Goal: Task Accomplishment & Management: Complete application form

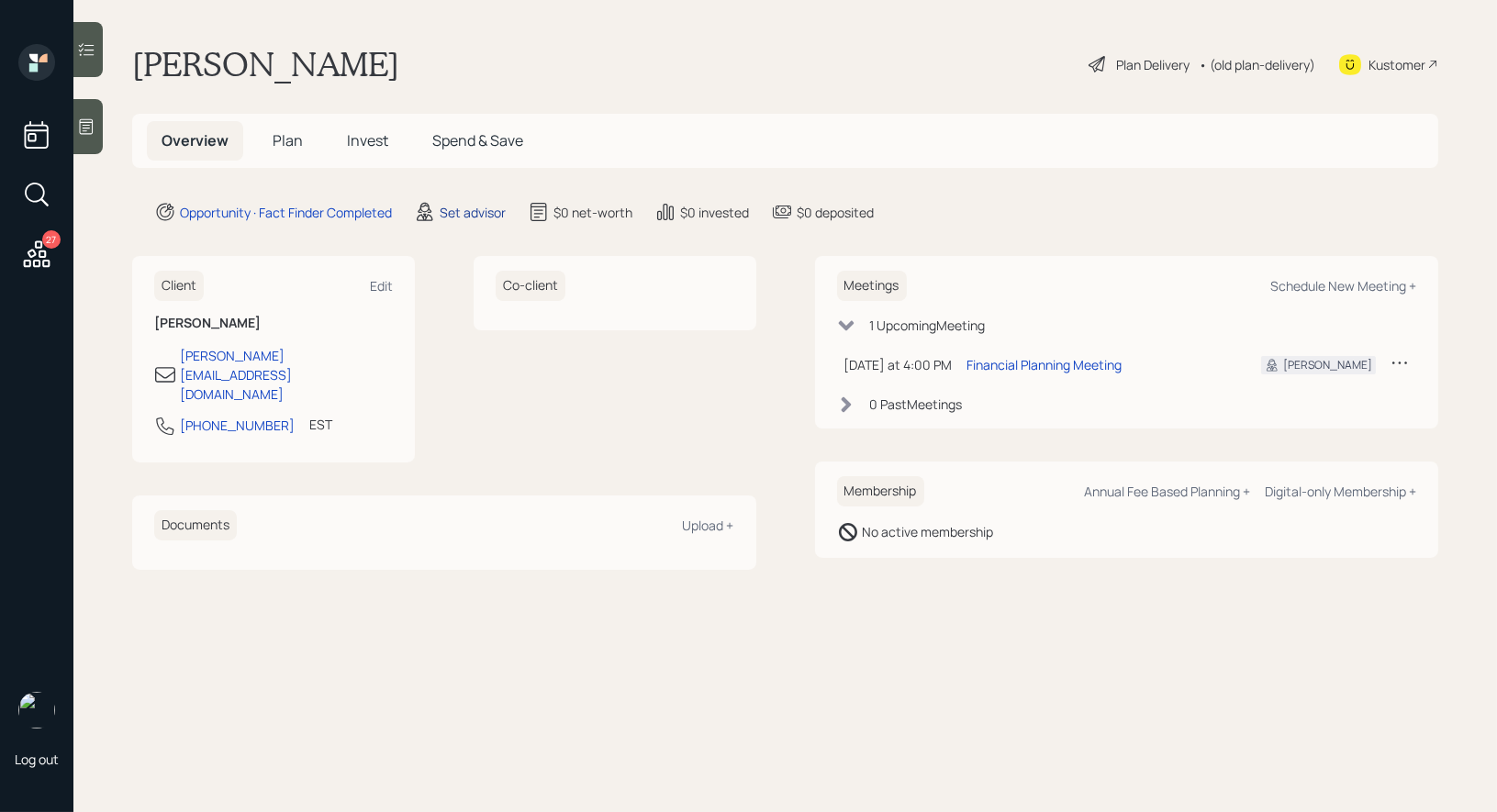
click at [460, 207] on div "Set advisor" at bounding box center [472, 213] width 66 height 20
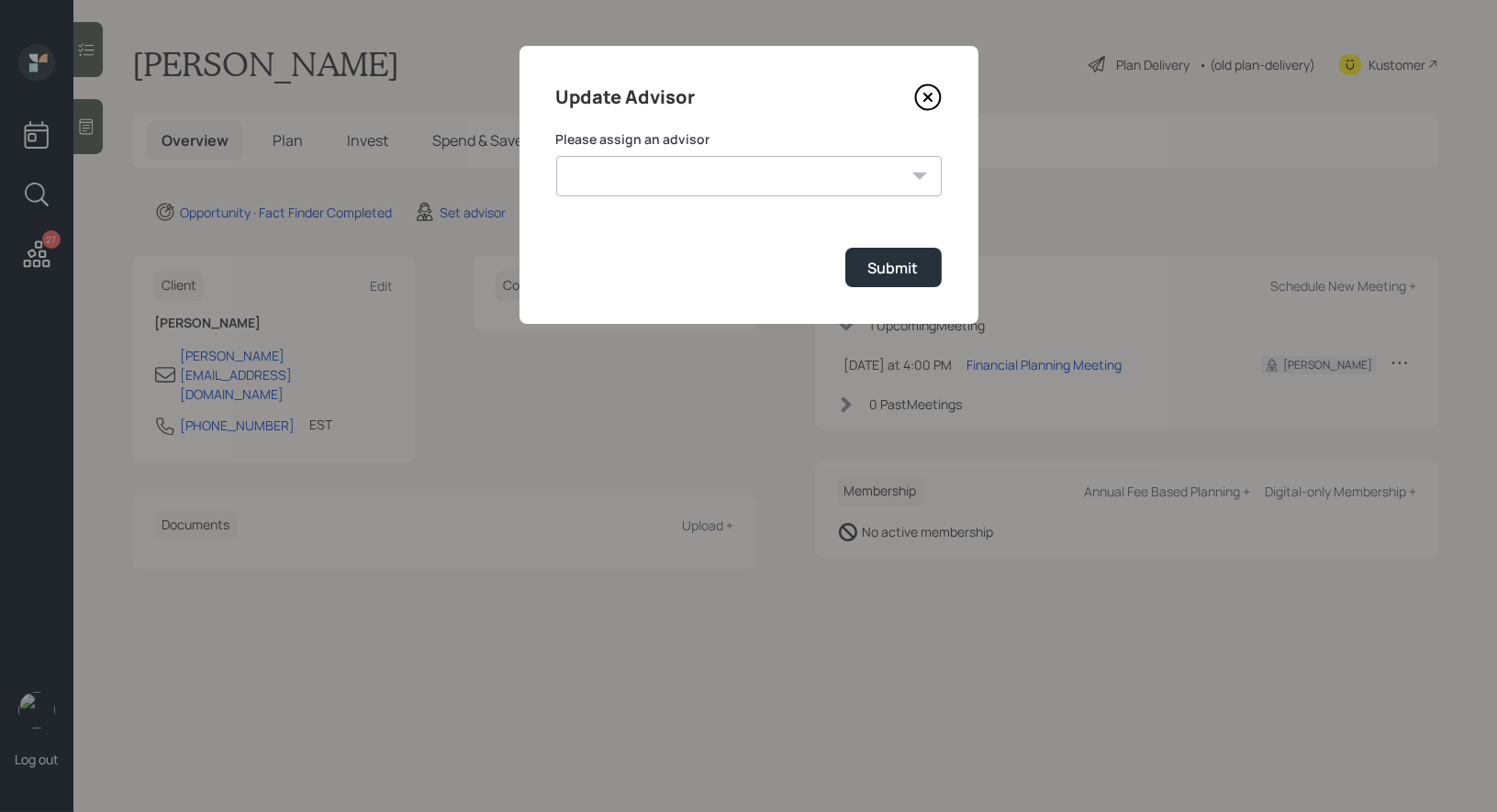
click at [678, 158] on select "[PERSON_NAME] [PERSON_NAME] End [PERSON_NAME] [PERSON_NAME] [PERSON_NAME] [PERS…" at bounding box center [748, 176] width 386 height 40
select select "8b79112e-3cfb-44f9-89e7-15267fe946c1"
click at [920, 265] on button "Submit" at bounding box center [894, 268] width 96 height 39
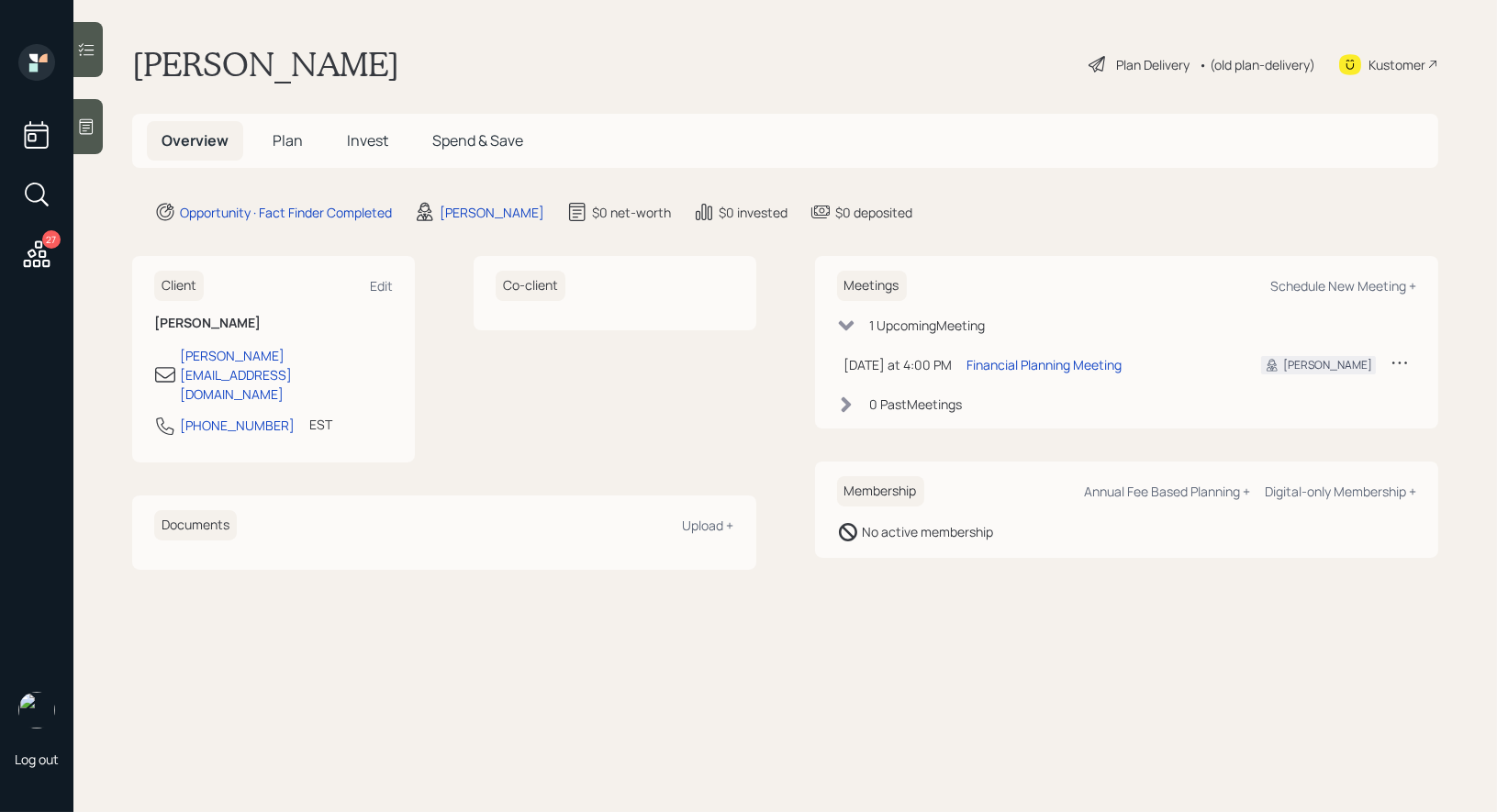
click at [97, 137] on div at bounding box center [88, 127] width 29 height 55
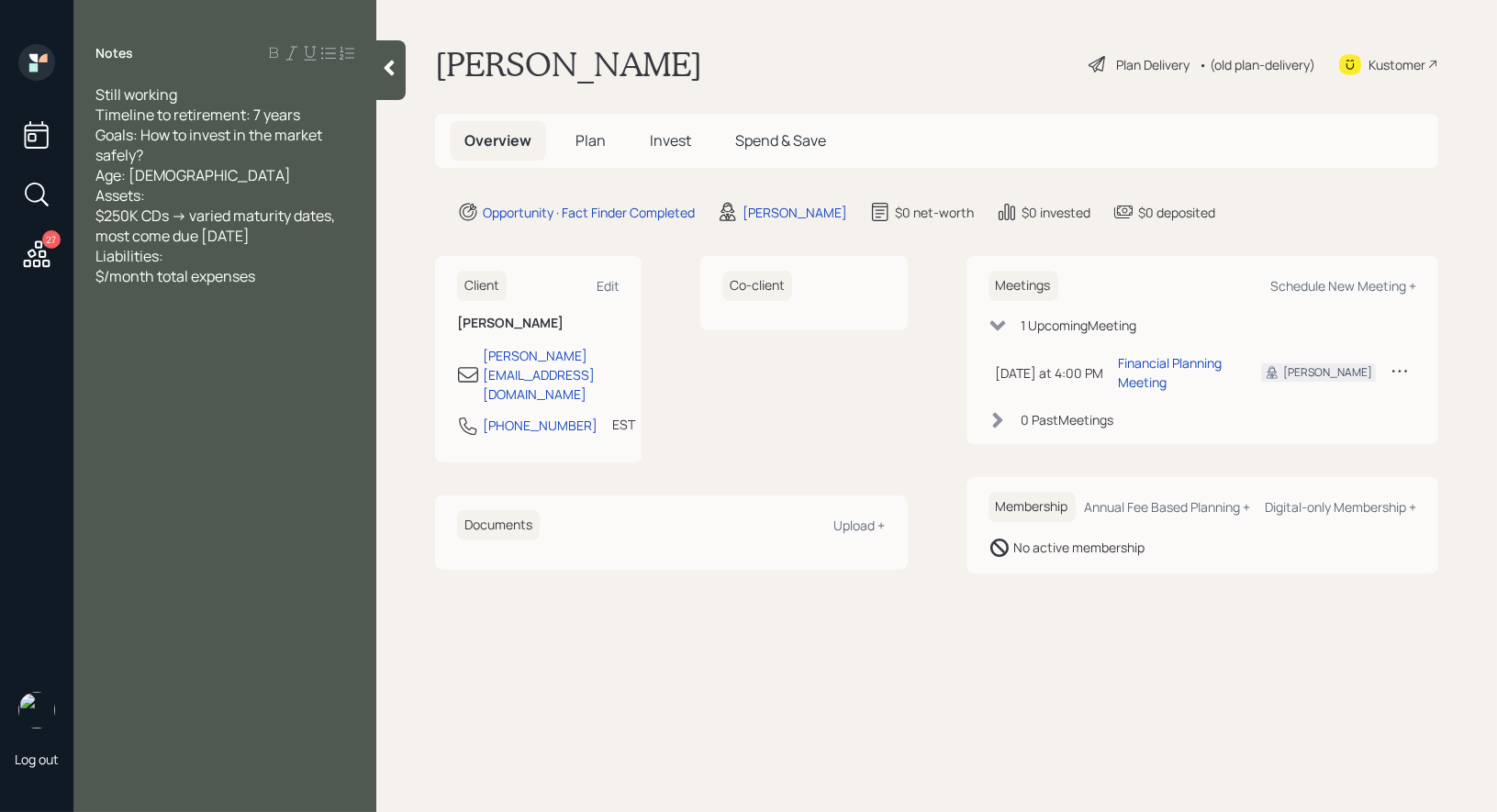
click at [594, 139] on span "Plan" at bounding box center [591, 140] width 30 height 21
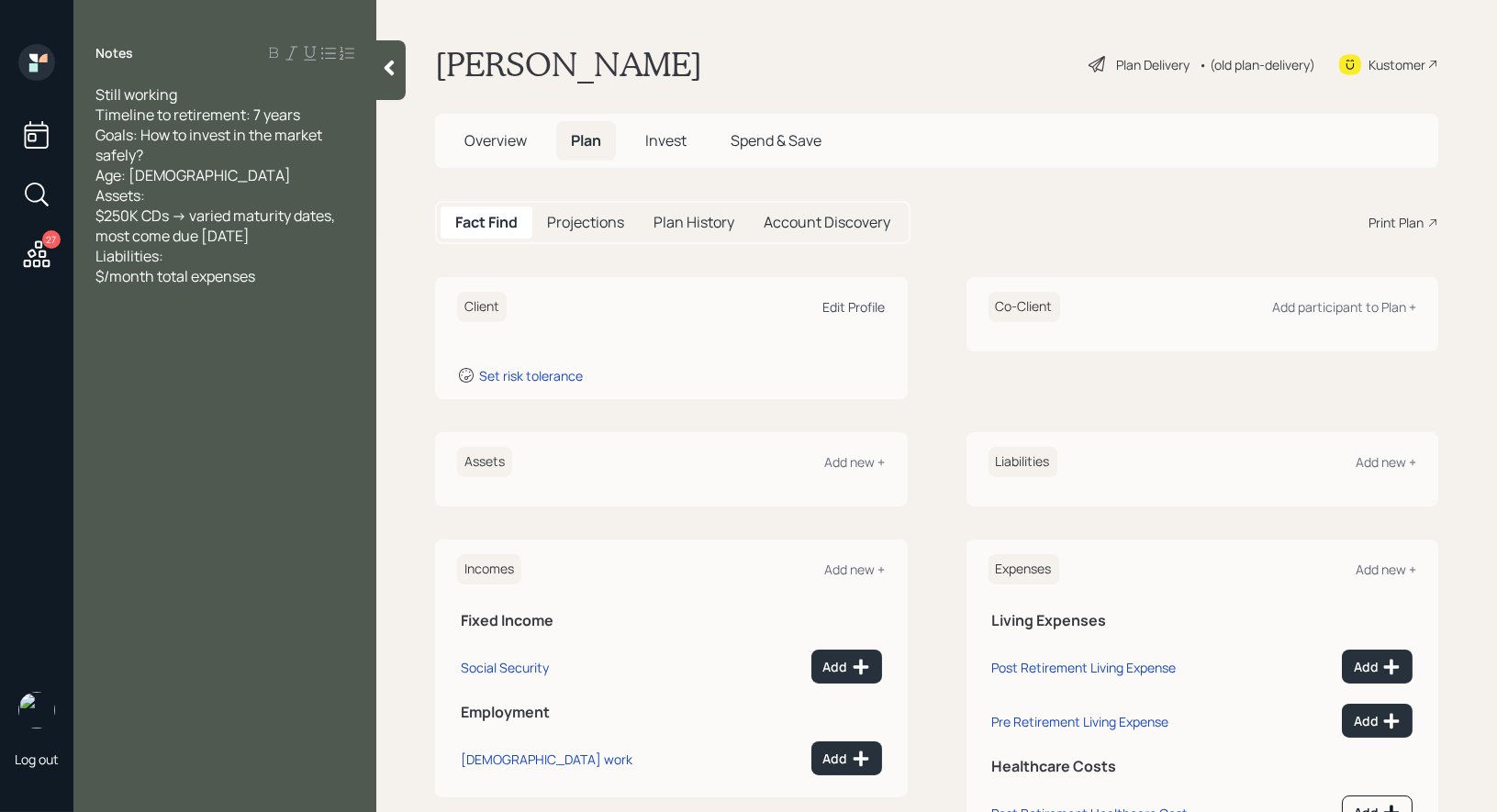
click at [852, 299] on div "Edit Profile" at bounding box center [854, 307] width 63 height 18
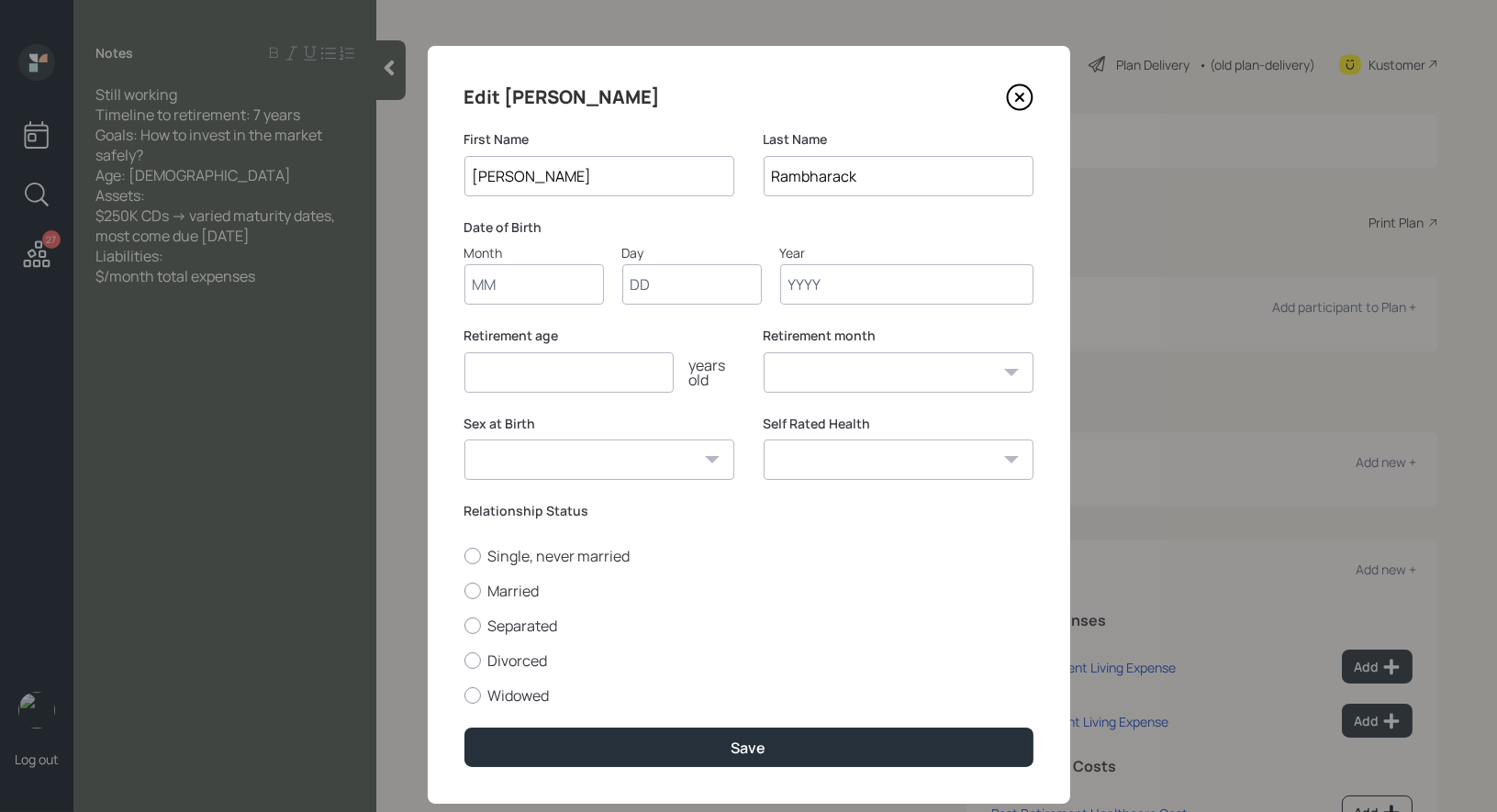
click at [524, 279] on input "Month" at bounding box center [534, 283] width 139 height 40
type input "01"
type input "1969"
select select "1"
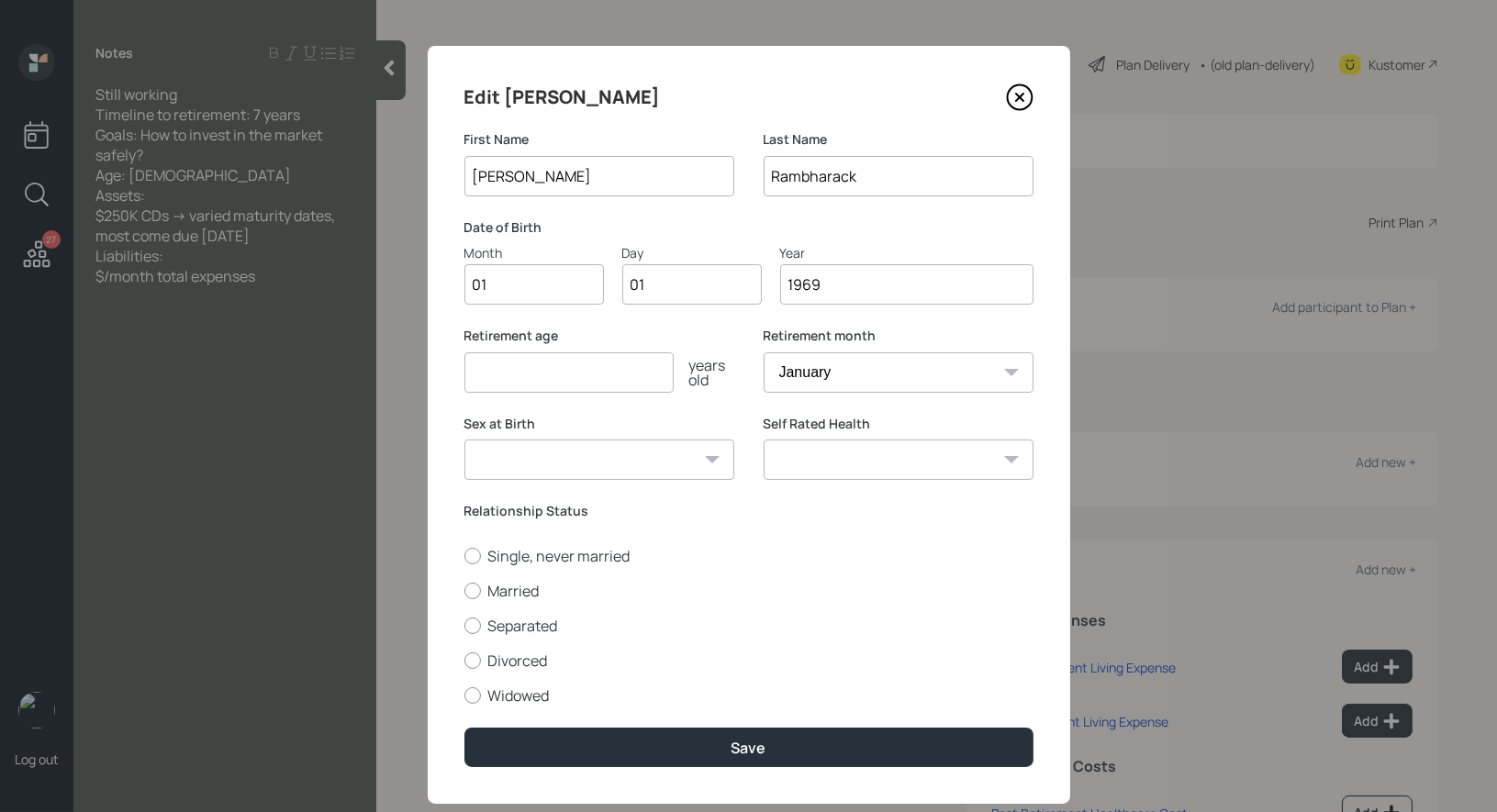
type input "1969"
click at [479, 367] on input "number" at bounding box center [568, 372] width 209 height 40
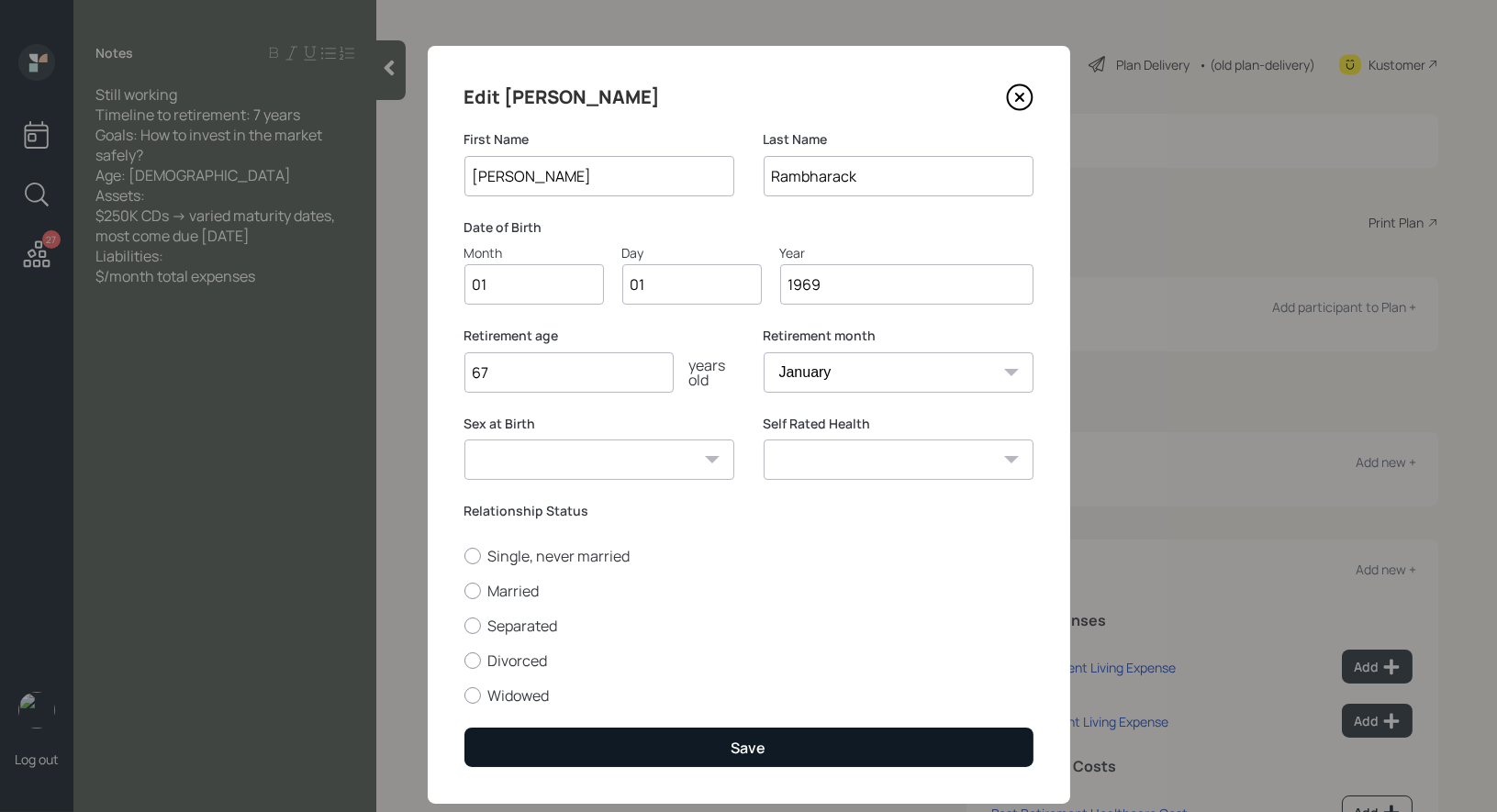
type input "67"
click at [632, 743] on button "Save" at bounding box center [748, 747] width 569 height 39
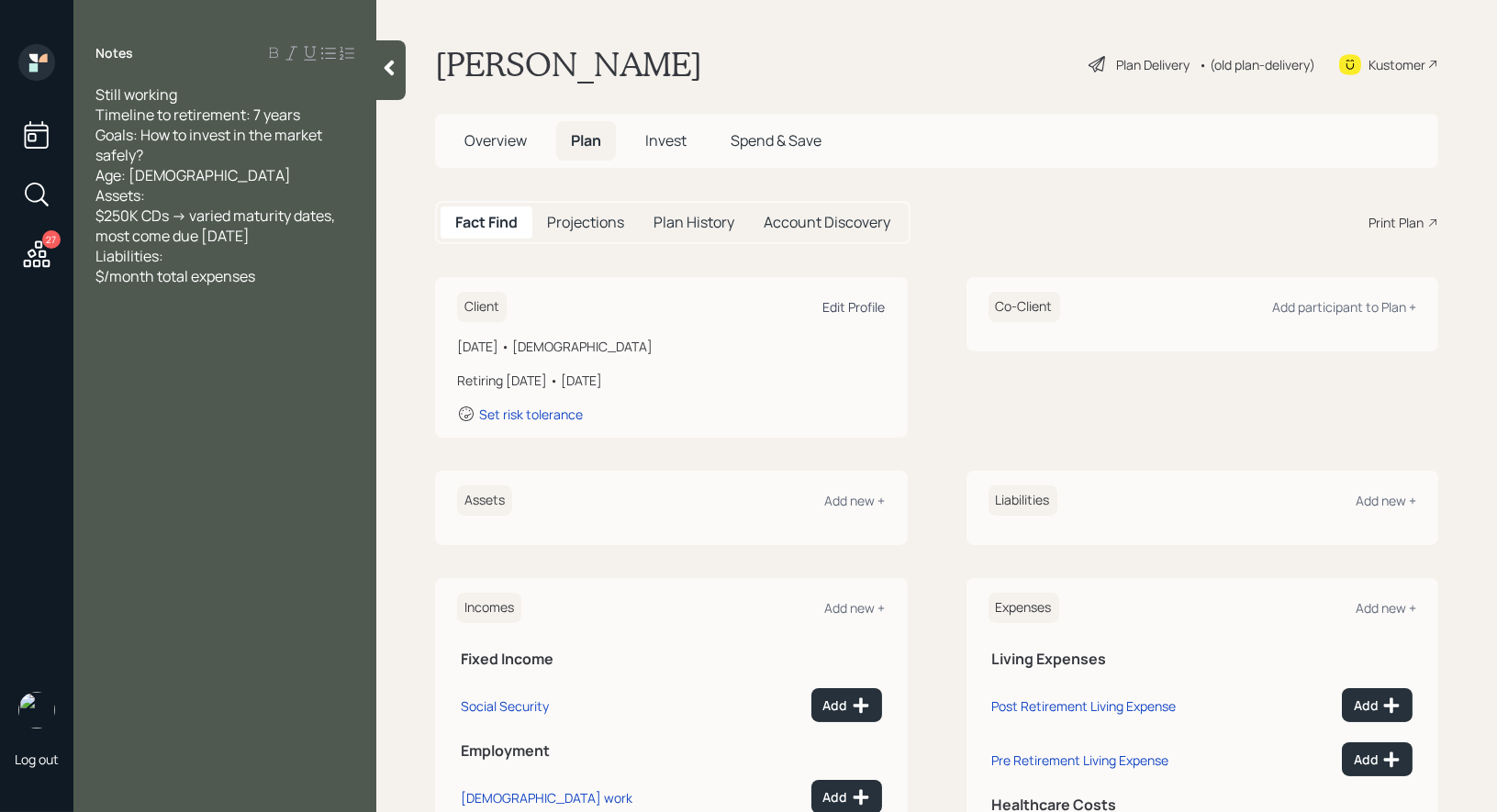
click at [847, 301] on div "Edit Profile" at bounding box center [854, 307] width 63 height 18
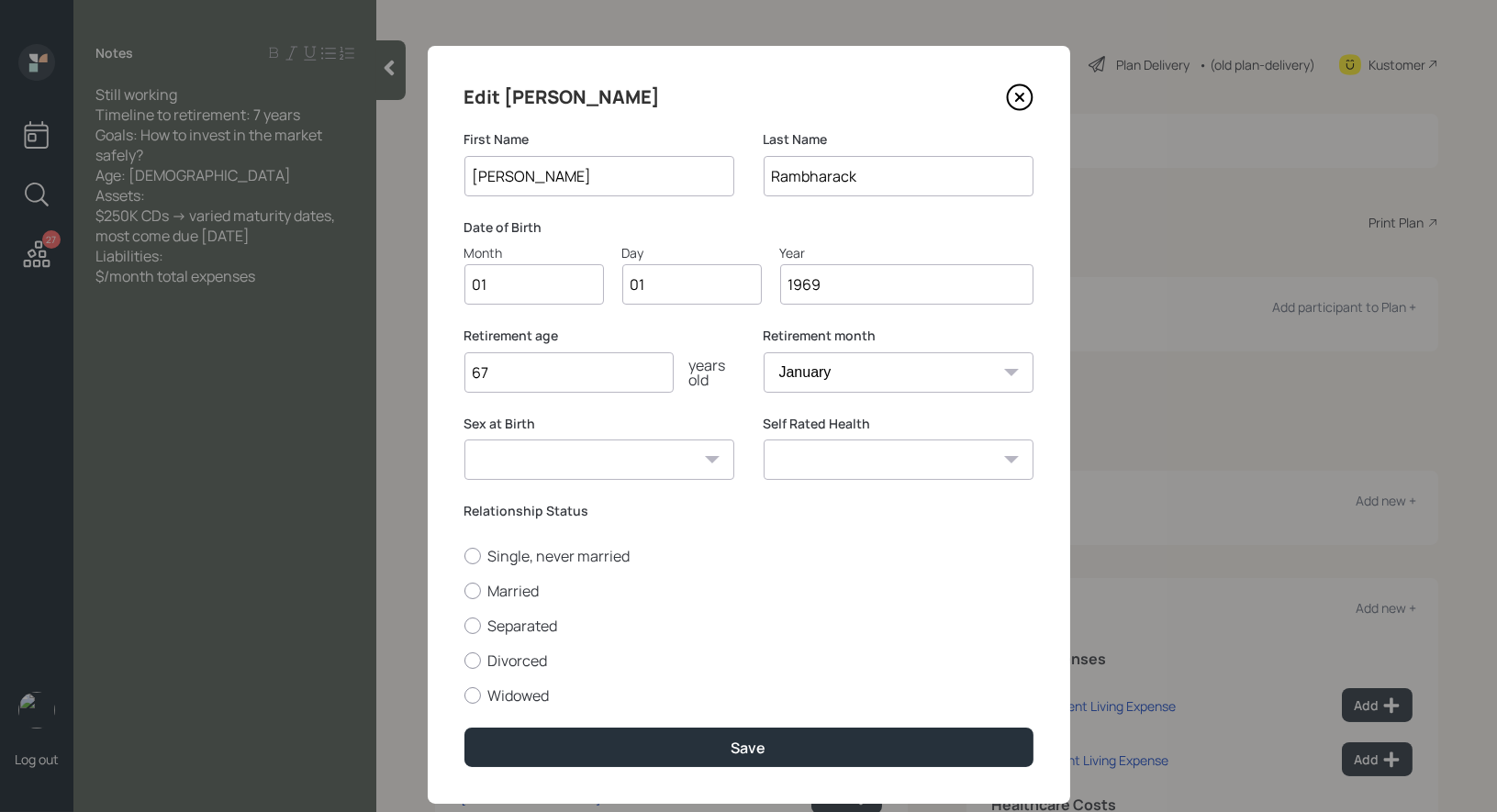
click at [852, 296] on input "1969" at bounding box center [906, 283] width 253 height 40
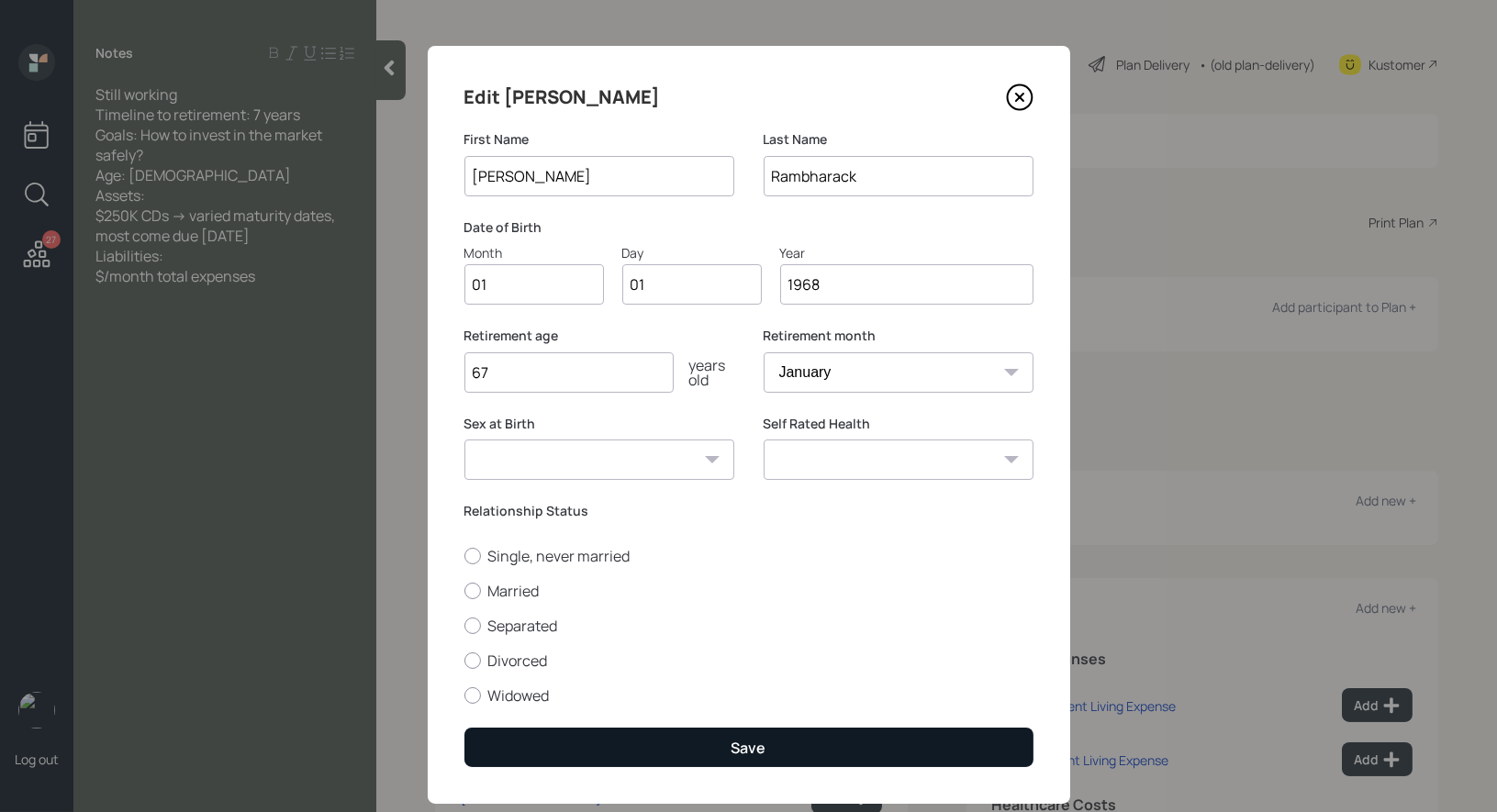
type input "1968"
click at [697, 743] on button "Save" at bounding box center [748, 747] width 569 height 39
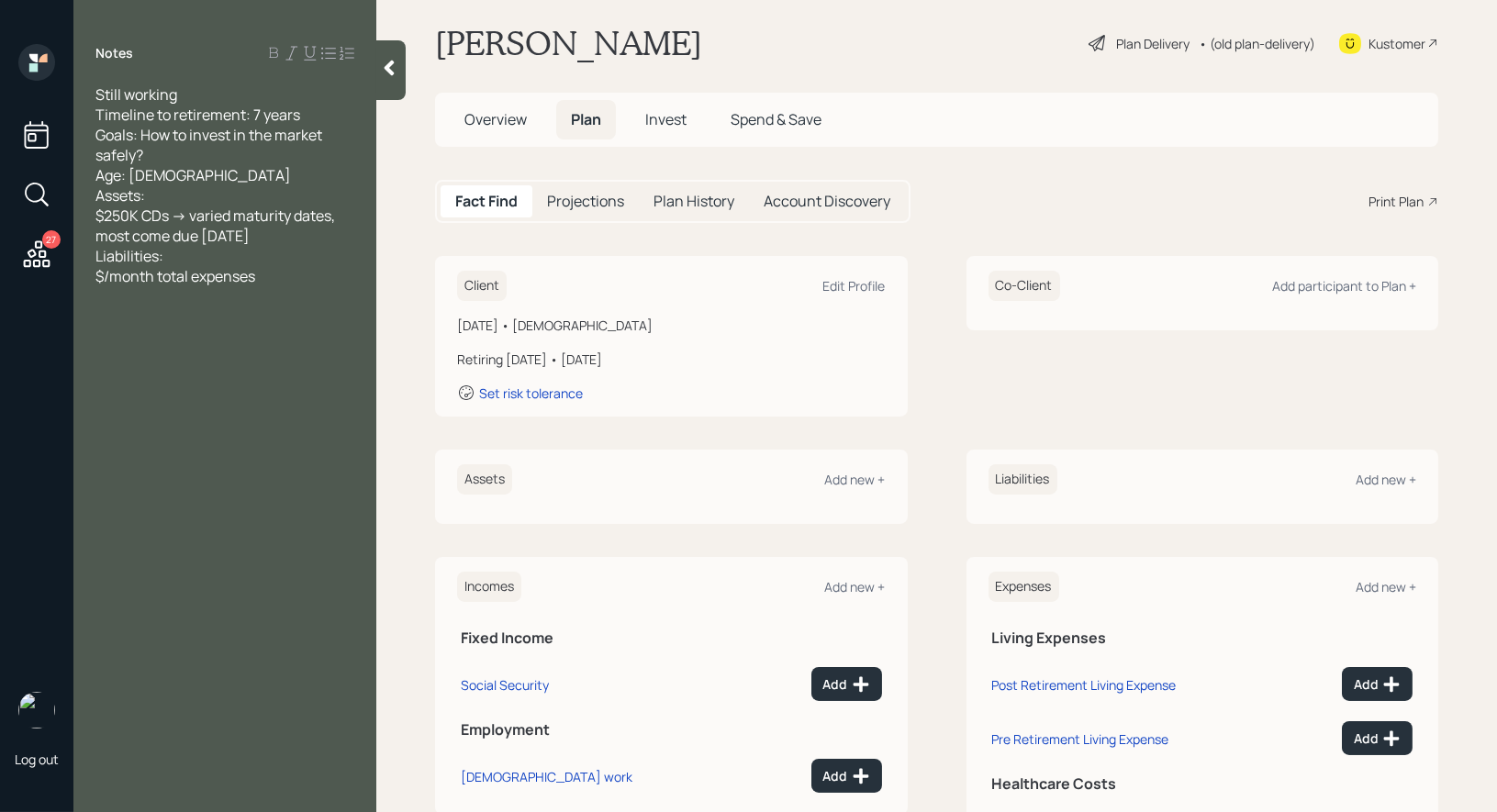
scroll to position [22, 0]
click at [853, 480] on div "Add new +" at bounding box center [855, 479] width 61 height 18
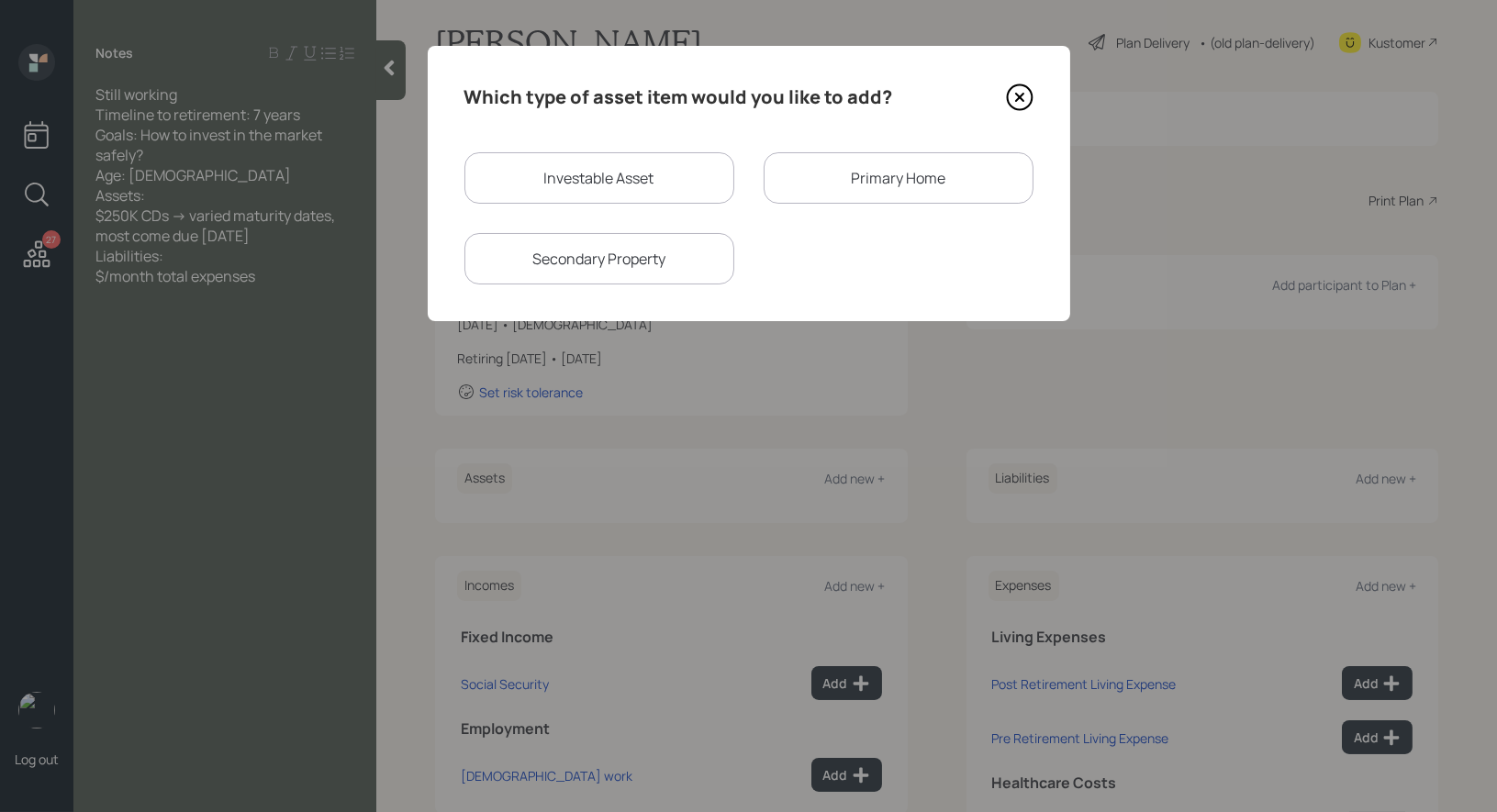
click at [693, 185] on div "Investable Asset" at bounding box center [598, 178] width 270 height 51
select select "taxable"
select select "balanced"
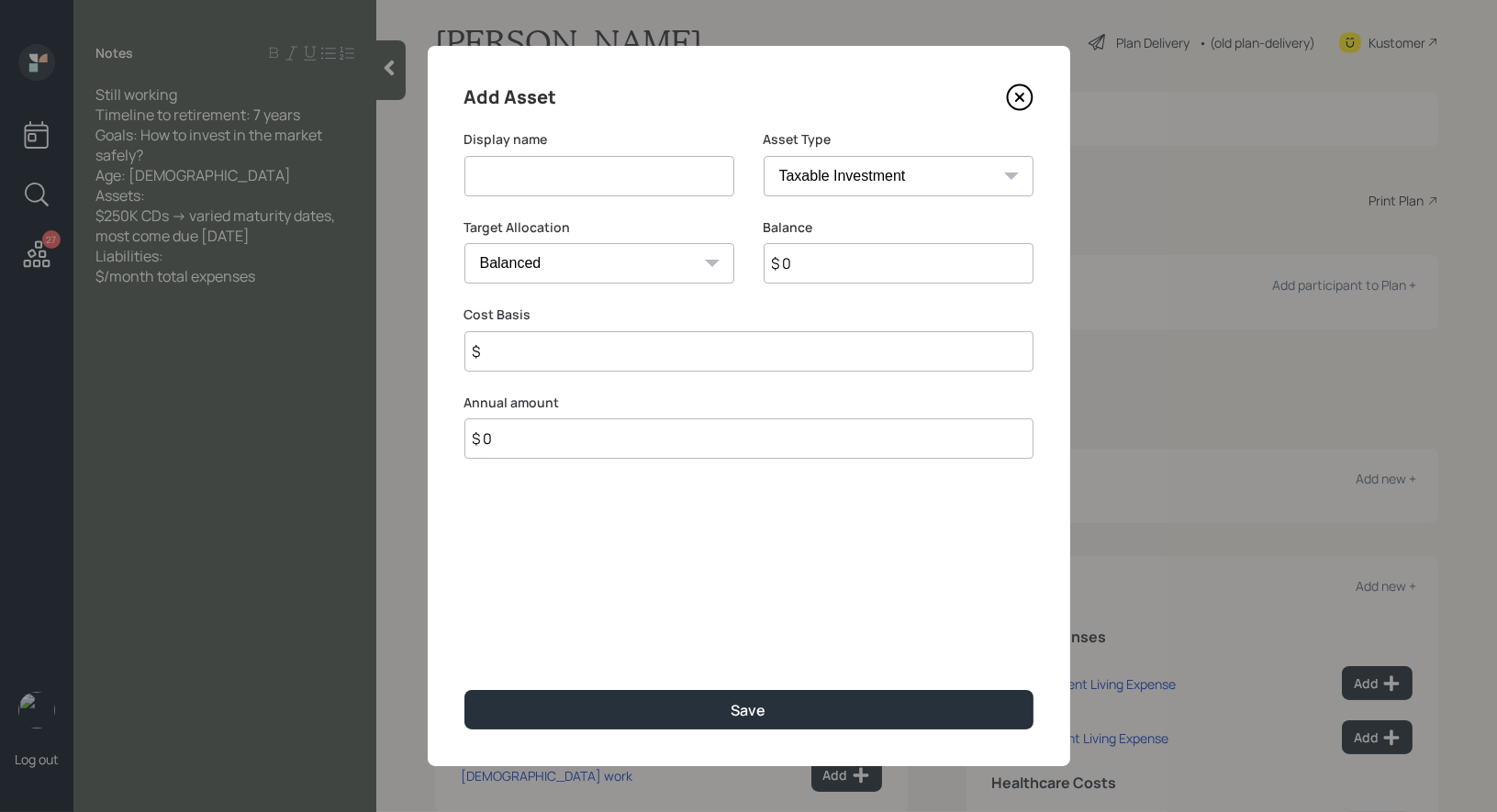
click at [663, 179] on input at bounding box center [598, 176] width 270 height 40
type input "CD's"
click at [879, 273] on input "$ 0" at bounding box center [898, 263] width 270 height 40
type input "$ 250,000"
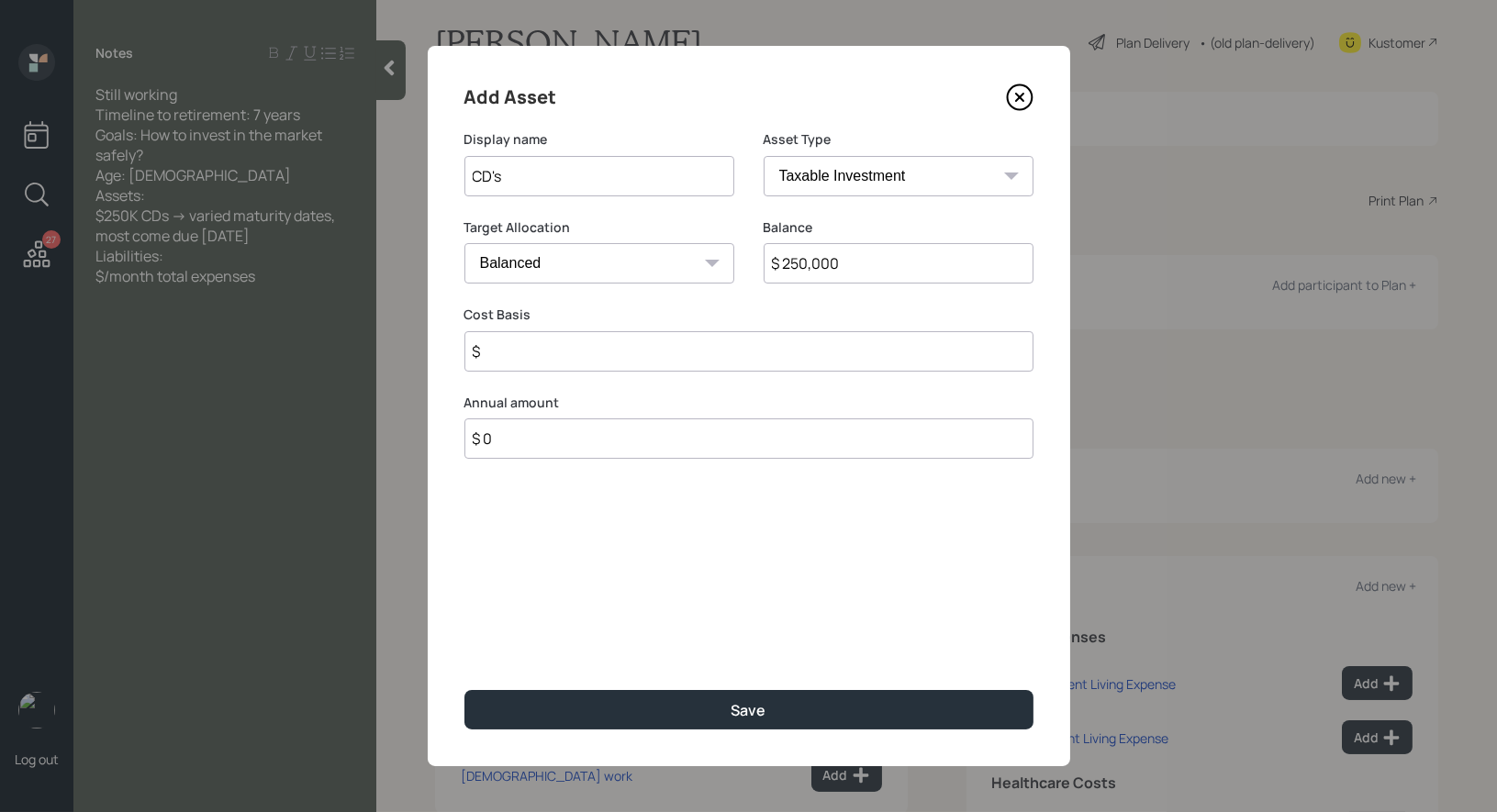
click at [646, 262] on select "Cash Conservative Balanced Aggressive" at bounding box center [598, 263] width 270 height 40
select select "conservative"
click at [597, 351] on input "$" at bounding box center [748, 351] width 569 height 40
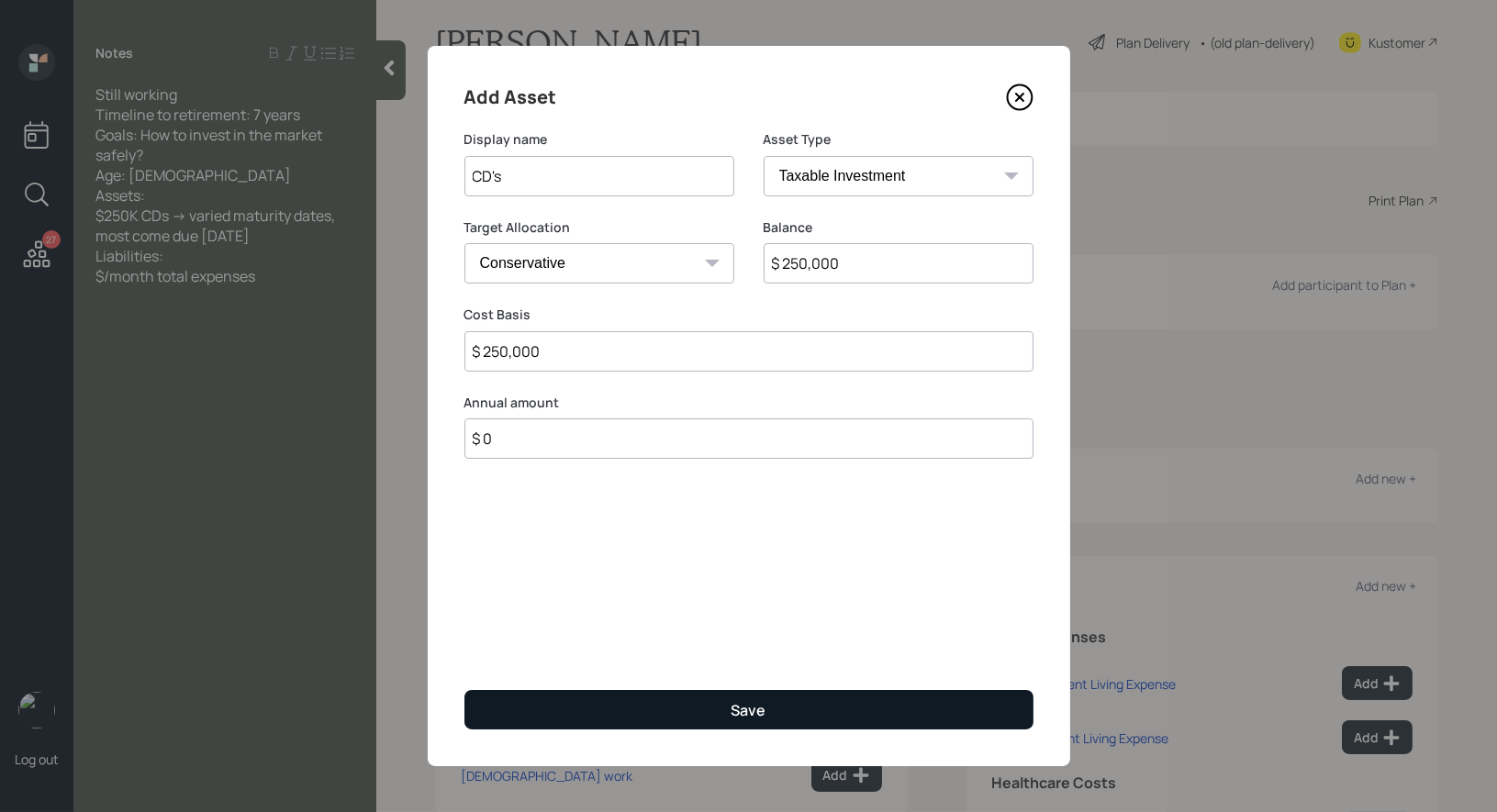
type input "$ 250,000"
click at [589, 711] on button "Save" at bounding box center [748, 710] width 569 height 39
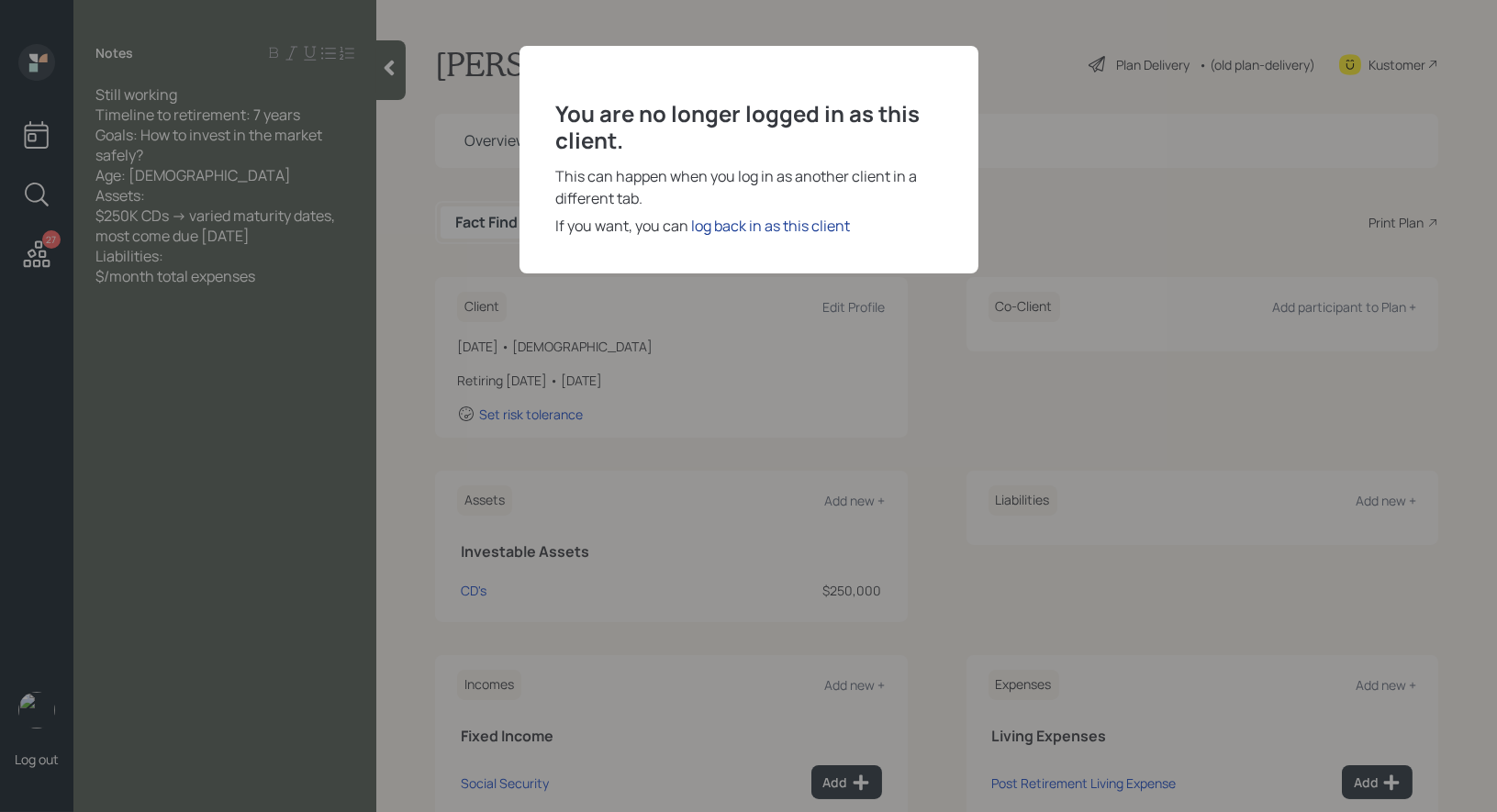
click at [798, 227] on div "log back in as this client" at bounding box center [771, 226] width 159 height 22
